Goal: Feedback & Contribution: Submit feedback/report problem

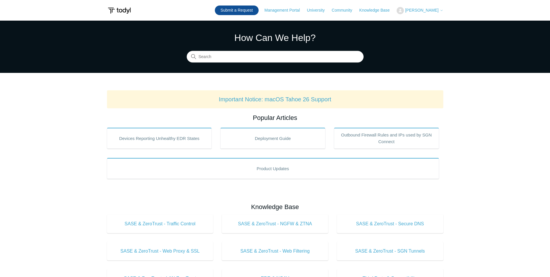
click at [251, 10] on link "Submit a Request" at bounding box center [237, 11] width 44 height 10
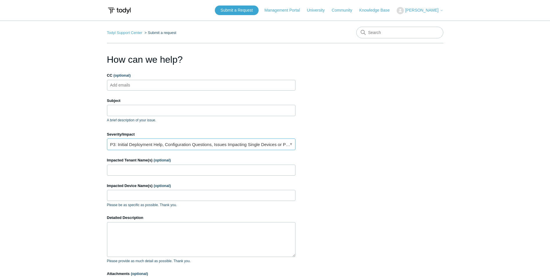
click at [127, 143] on link "P3: Initial Deployment Help, Configuration Questions, Issues Impacting Single D…" at bounding box center [201, 144] width 189 height 12
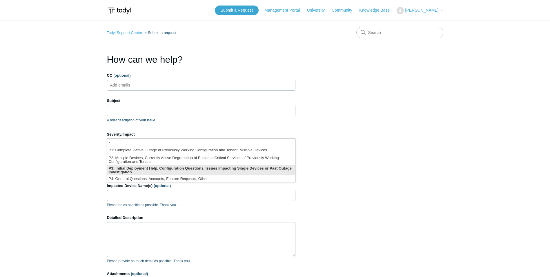
click at [131, 168] on li "P3: Initial Deployment Help, Configuration Questions, Issues Impacting Single D…" at bounding box center [201, 170] width 188 height 10
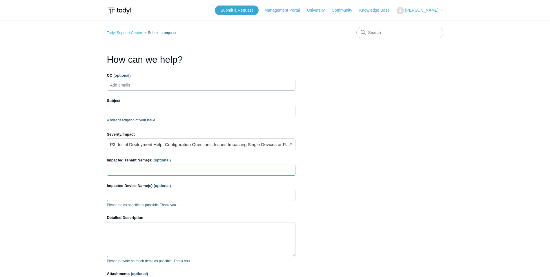
click at [123, 168] on input "Impacted Tenant Name(s) (optional)" at bounding box center [201, 170] width 189 height 11
type input "DLF"
click at [151, 192] on input "Impacted Device Name(s) (optional)" at bounding box center [201, 195] width 189 height 11
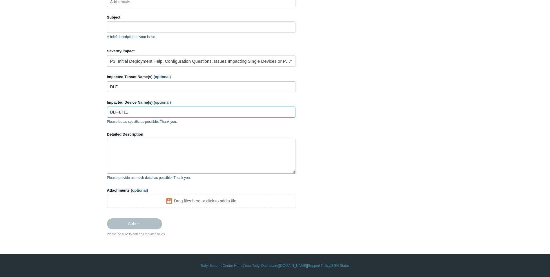
type input "DLF-LT11"
click at [133, 156] on textarea "Detailed Description" at bounding box center [201, 156] width 189 height 35
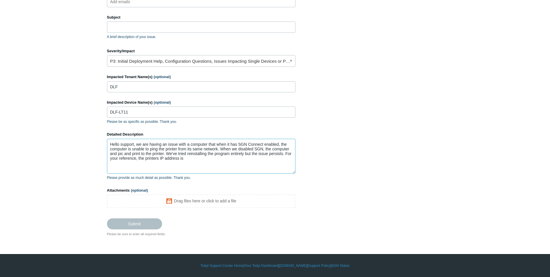
paste textarea "[TECHNICAL_ID]"
type textarea "Hello support, we are having an issue with a computer that when it has SGN Conn…"
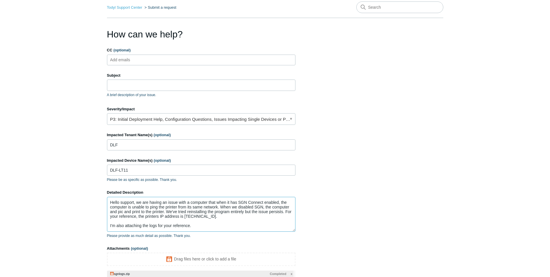
scroll to position [0, 0]
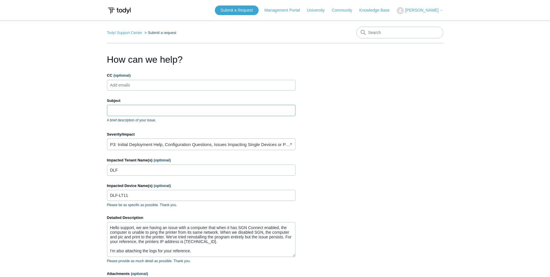
click at [121, 110] on input "Subject" at bounding box center [201, 110] width 189 height 11
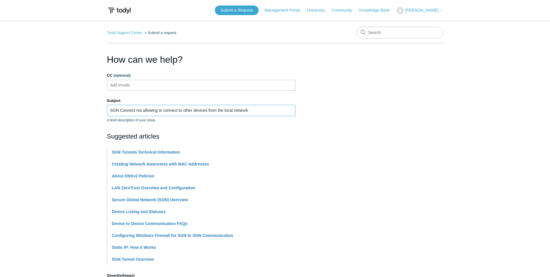
type input "SGN Connect not allowing to connect to other devices from the local network"
click at [338, 157] on section "How can we help? CC (optional) Add emails Subject SGN Connect not allowing to c…" at bounding box center [275, 258] width 337 height 411
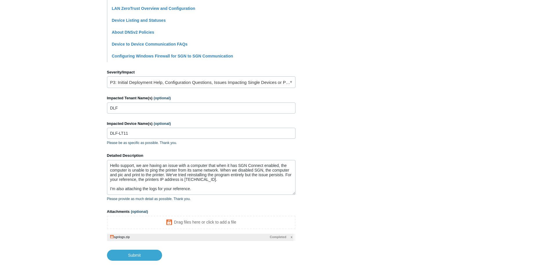
scroll to position [227, 0]
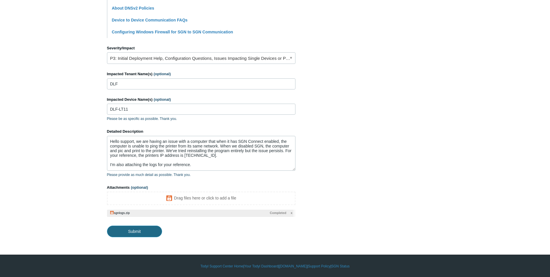
click at [142, 229] on input "Submit" at bounding box center [134, 231] width 55 height 12
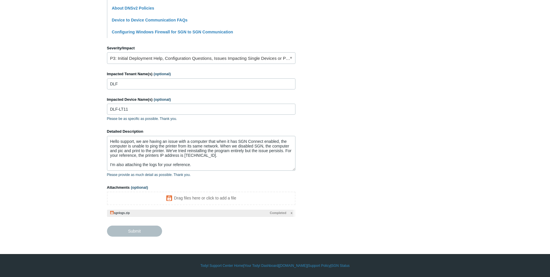
type textarea "Hello support, we are having an issue with a computer that when it has SGN Conn…"
